Goal: Transaction & Acquisition: Purchase product/service

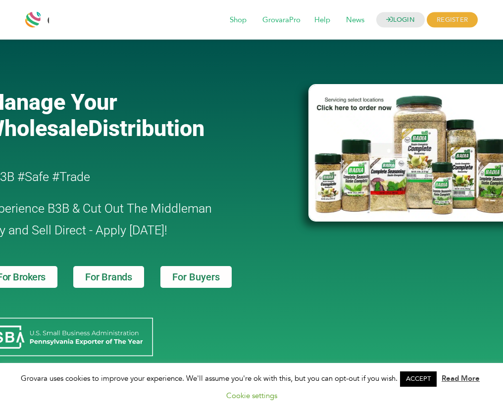
click at [248, 181] on h2 "#B3B #Safe #Trade" at bounding box center [123, 177] width 276 height 22
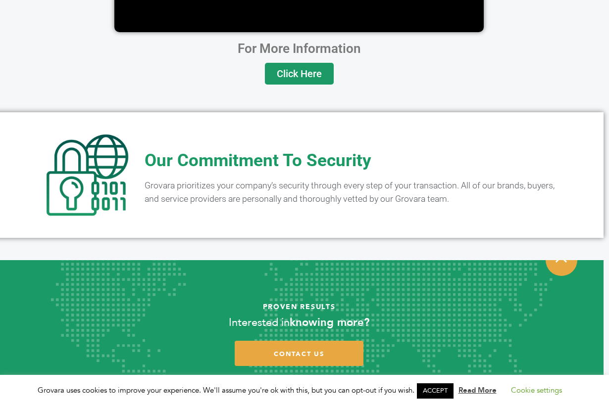
scroll to position [1882, 5]
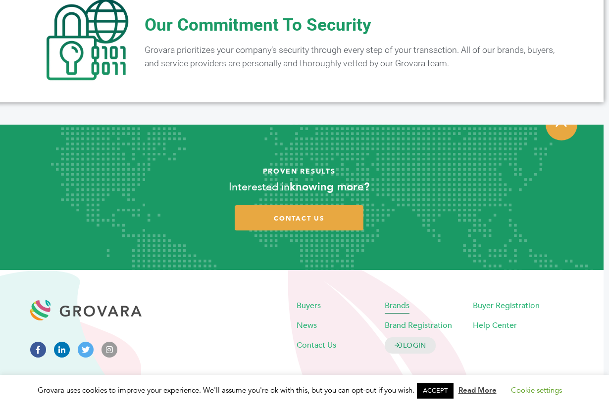
click at [398, 300] on span "Brands" at bounding box center [397, 305] width 25 height 11
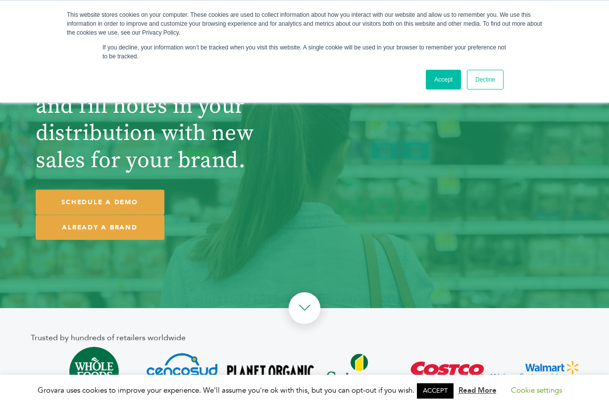
click at [461, 78] on div "Accept Decline" at bounding box center [465, 80] width 84 height 26
click at [449, 78] on link "Accept" at bounding box center [443, 80] width 35 height 20
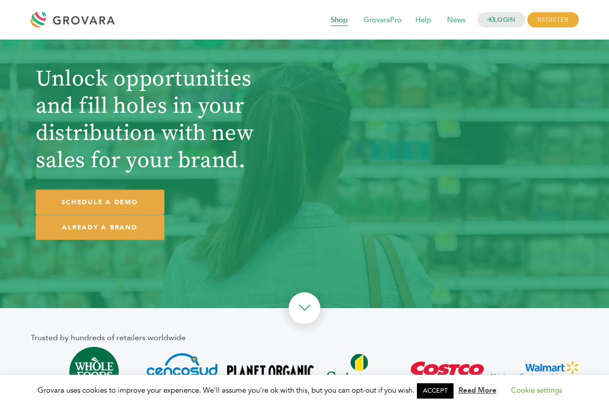
click at [337, 23] on span "Shop" at bounding box center [339, 20] width 31 height 19
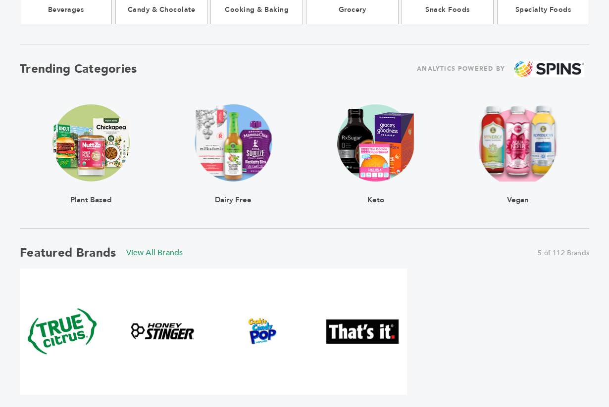
scroll to position [301, 0]
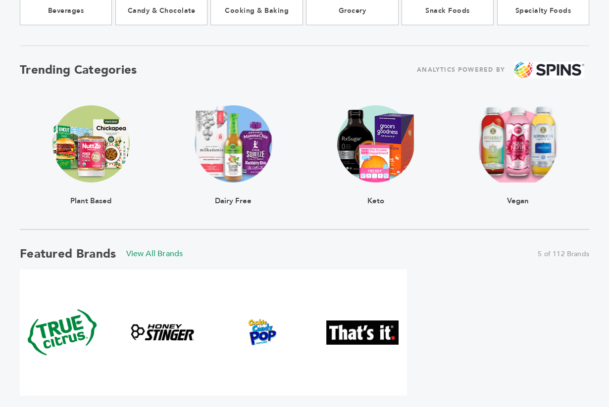
click at [240, 160] on img at bounding box center [233, 143] width 77 height 77
click at [102, 156] on img at bounding box center [90, 143] width 77 height 77
